Goal: Find contact information: Find contact information

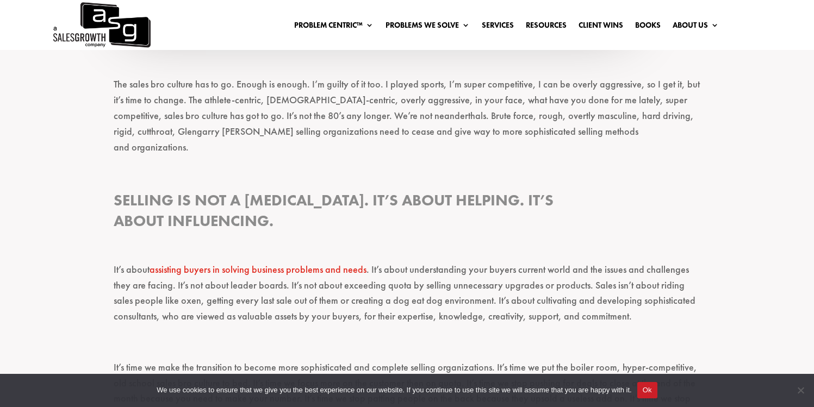
scroll to position [1365, 0]
drag, startPoint x: 196, startPoint y: 134, endPoint x: 113, endPoint y: 133, distance: 83.2
copy p "Glengarry [PERSON_NAME]"
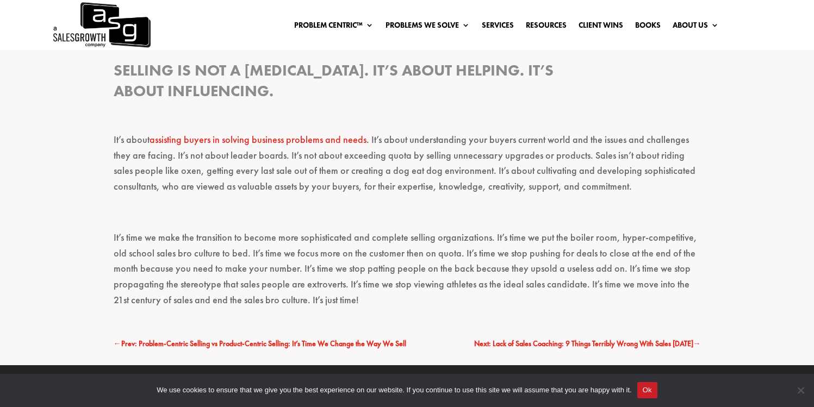
scroll to position [1502, 0]
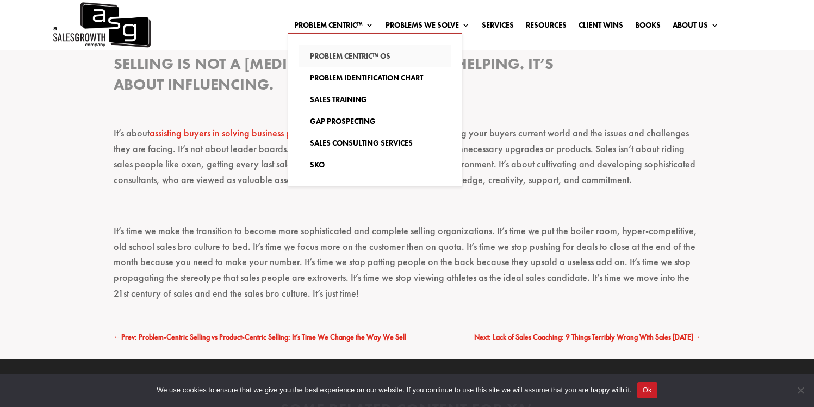
click at [329, 57] on link "Problem Centric™ OS" at bounding box center [375, 56] width 152 height 22
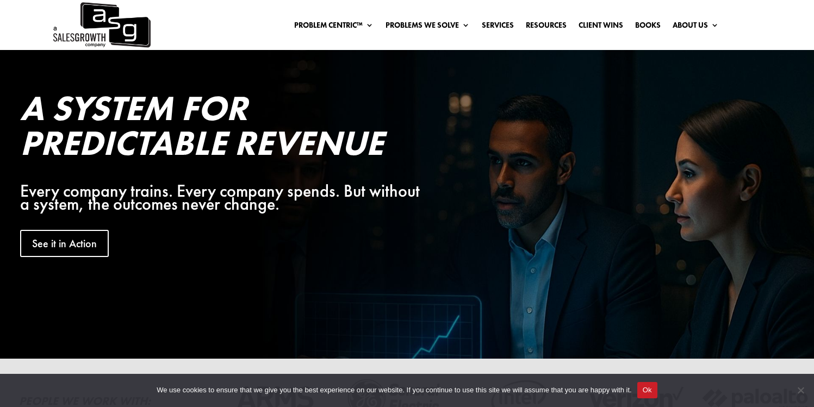
scroll to position [10, 0]
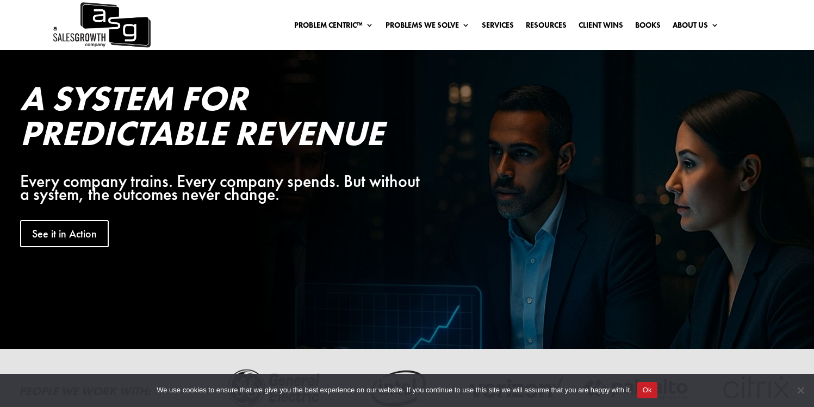
click at [88, 249] on div "A System for Predictable Revenue Every company trains. Every company spends. Bu…" at bounding box center [366, 164] width 733 height 207
click at [81, 239] on link "See it in Action" at bounding box center [68, 233] width 96 height 27
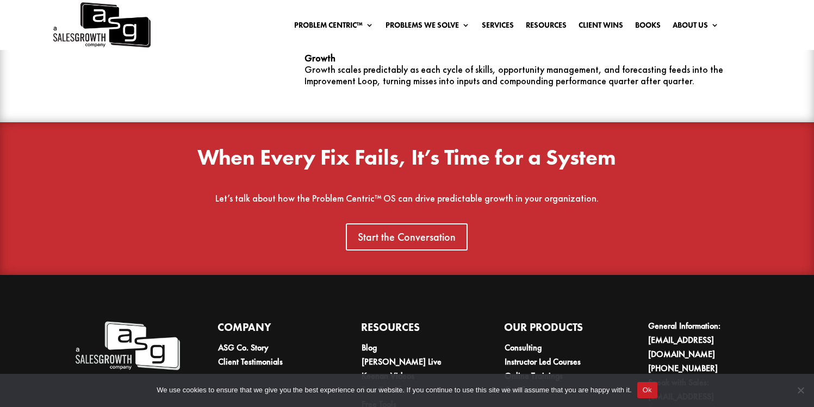
scroll to position [3407, 0]
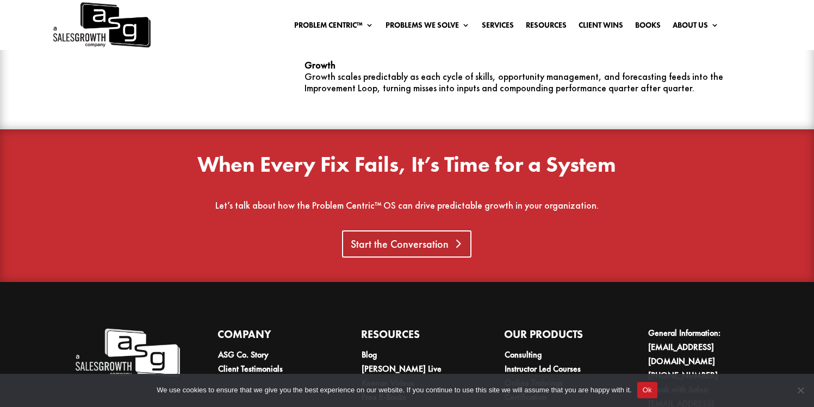
click at [369, 231] on link "Start the Conversation" at bounding box center [406, 244] width 129 height 27
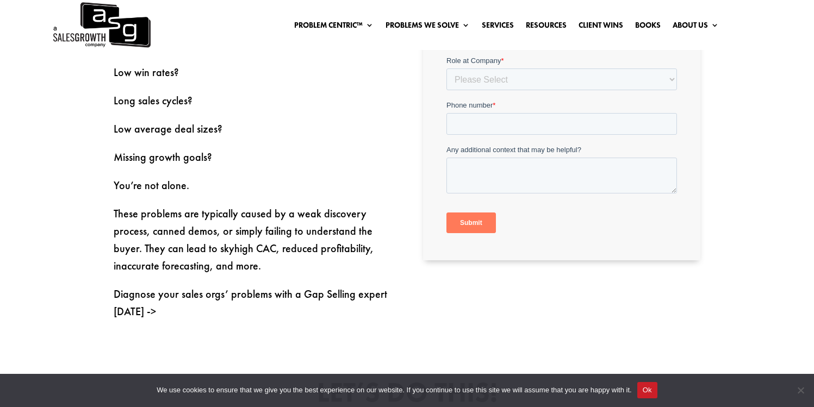
scroll to position [444, 0]
